Goal: Find specific page/section: Find specific page/section

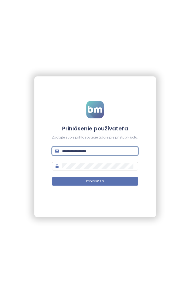
click at [88, 151] on input "text" at bounding box center [98, 151] width 73 height 6
click at [108, 157] on form "Prihlásenie používateľa Zadajte svoje prihlasovacie údaje pre prístup k účtu. P…" at bounding box center [95, 146] width 86 height 91
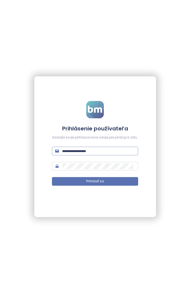
click at [112, 153] on input "text" at bounding box center [98, 151] width 73 height 6
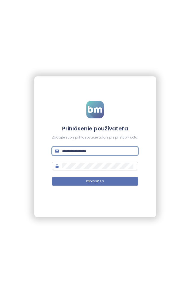
paste input "**********"
type input "**********"
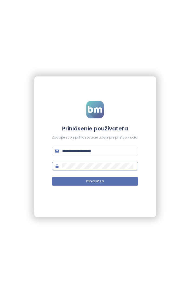
click at [119, 162] on span at bounding box center [95, 166] width 86 height 9
click at [119, 179] on button "Prihlásiť sa" at bounding box center [95, 181] width 86 height 9
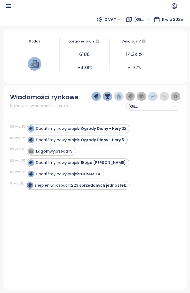
click at [135, 22] on span "[GEOGRAPHIC_DATA]" at bounding box center [142, 19] width 16 height 8
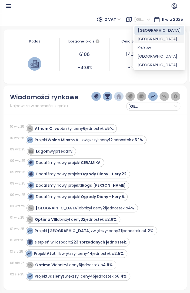
click at [142, 37] on div "[GEOGRAPHIC_DATA]" at bounding box center [159, 39] width 43 height 6
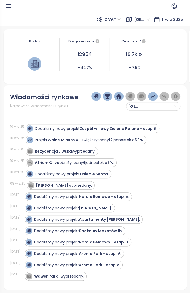
click at [9, 11] on header at bounding box center [95, 6] width 190 height 13
click at [7, 5] on icon "button" at bounding box center [8, 6] width 7 height 7
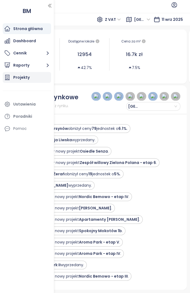
click at [22, 78] on div "Projekty" at bounding box center [21, 77] width 16 height 7
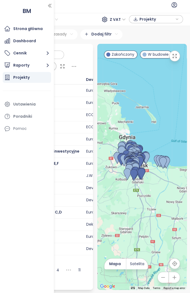
click at [49, 7] on icon "button" at bounding box center [49, 5] width 5 height 5
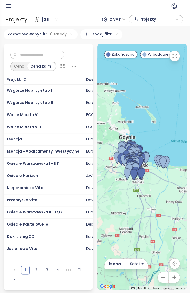
click at [62, 66] on icon at bounding box center [62, 65] width 5 height 5
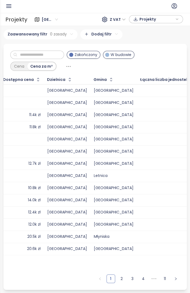
scroll to position [0, 124]
click at [190, 77] on icon "button" at bounding box center [192, 79] width 5 height 5
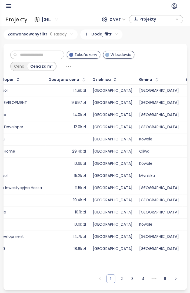
scroll to position [0, 0]
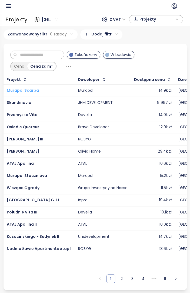
click at [36, 91] on span "Murapol Scarpa" at bounding box center [23, 90] width 32 height 5
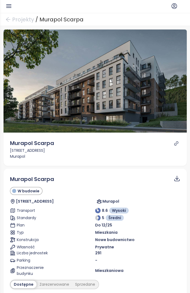
click at [49, 141] on div "Murapol Scarpa" at bounding box center [32, 143] width 44 height 8
copy div "Murapol Scarpa"
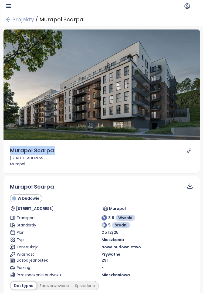
click at [9, 20] on icon "arrow-left" at bounding box center [7, 19] width 5 height 5
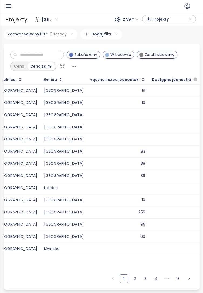
scroll to position [0, 93]
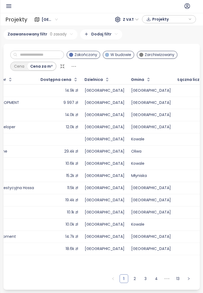
scroll to position [0, 0]
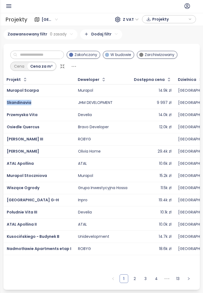
drag, startPoint x: 40, startPoint y: 103, endPoint x: 6, endPoint y: 104, distance: 34.1
click at [6, 104] on td "Skandinavia" at bounding box center [39, 103] width 71 height 12
